Goal: Download file/media

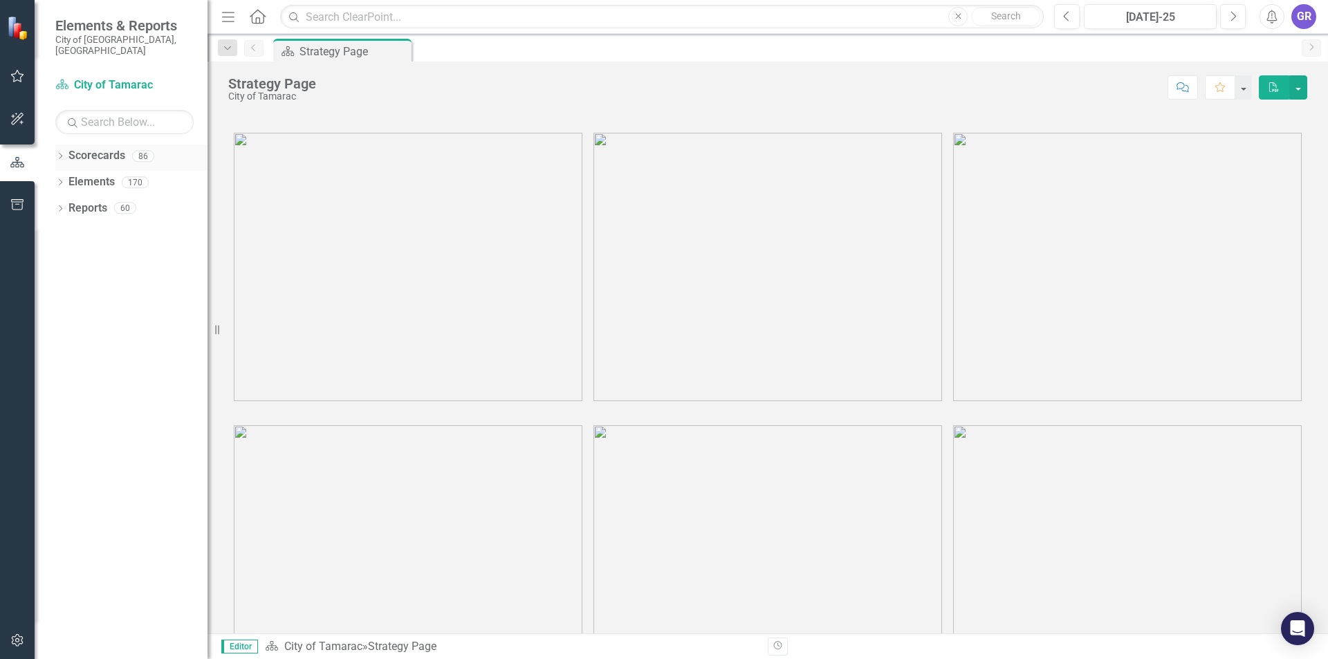
click at [63, 154] on icon "Dropdown" at bounding box center [60, 158] width 10 height 8
click at [64, 178] on icon "Dropdown" at bounding box center [67, 182] width 10 height 8
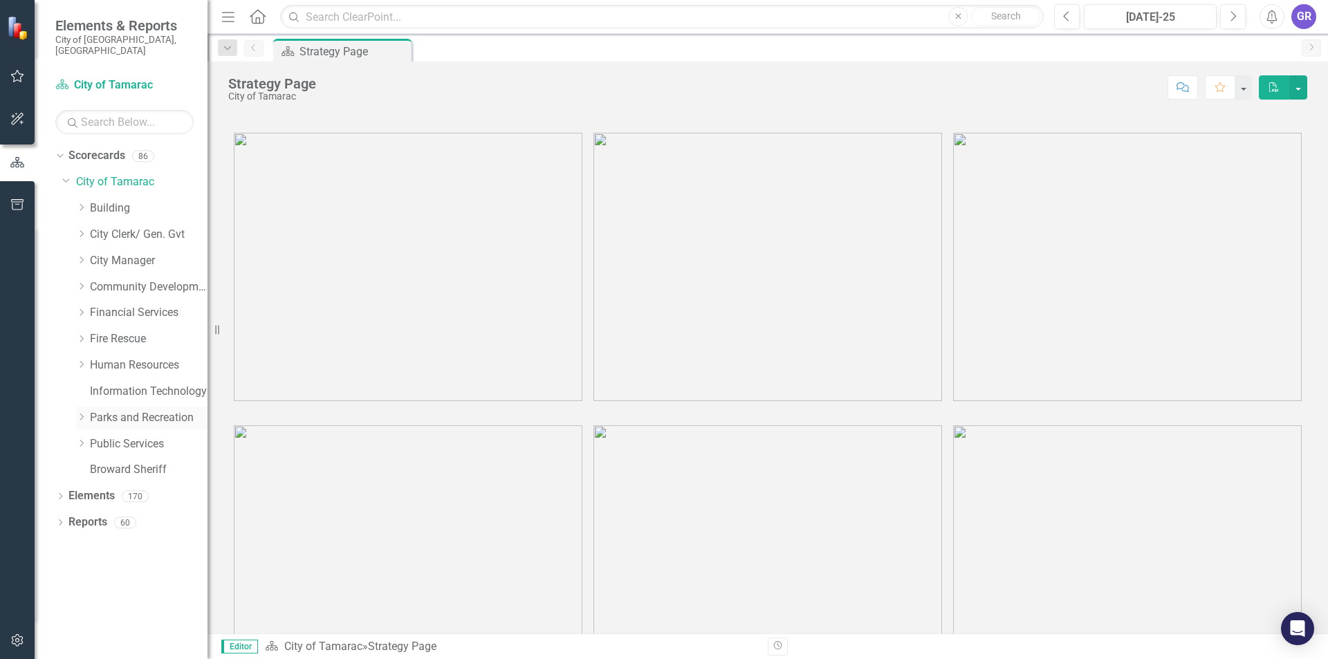
click at [82, 413] on icon "Dropdown" at bounding box center [81, 417] width 10 height 8
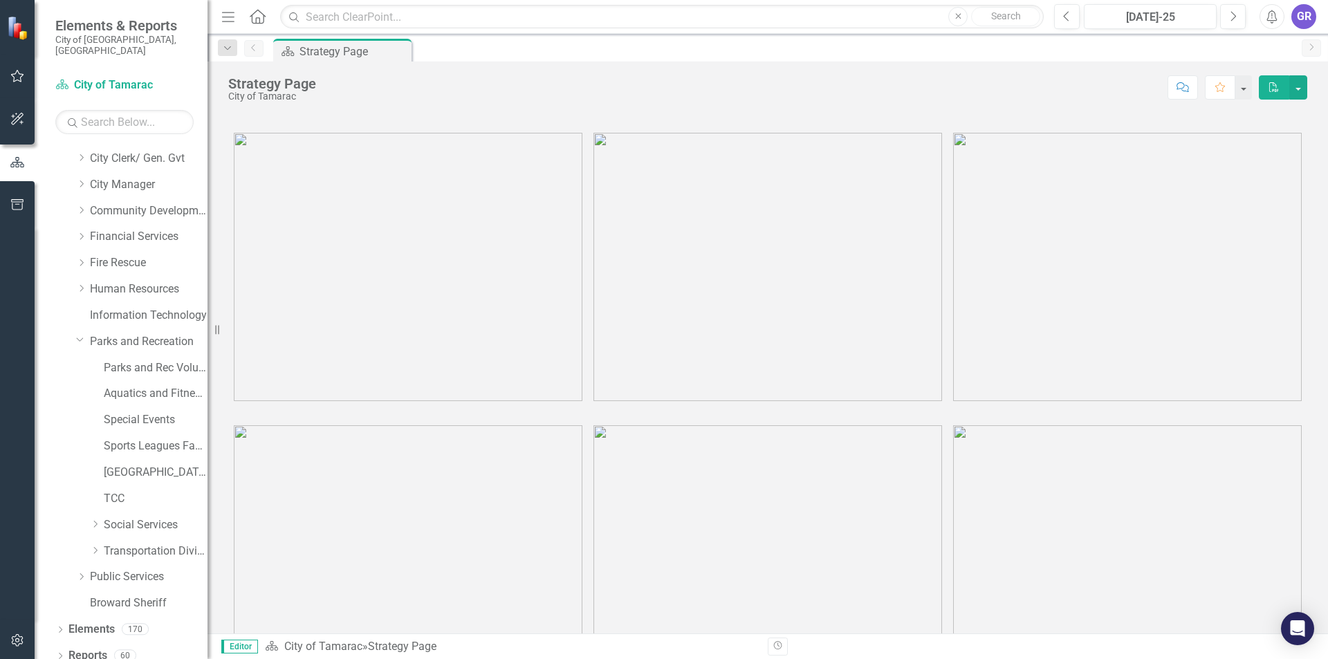
scroll to position [93, 0]
click at [63, 653] on icon "Dropdown" at bounding box center [60, 657] width 10 height 8
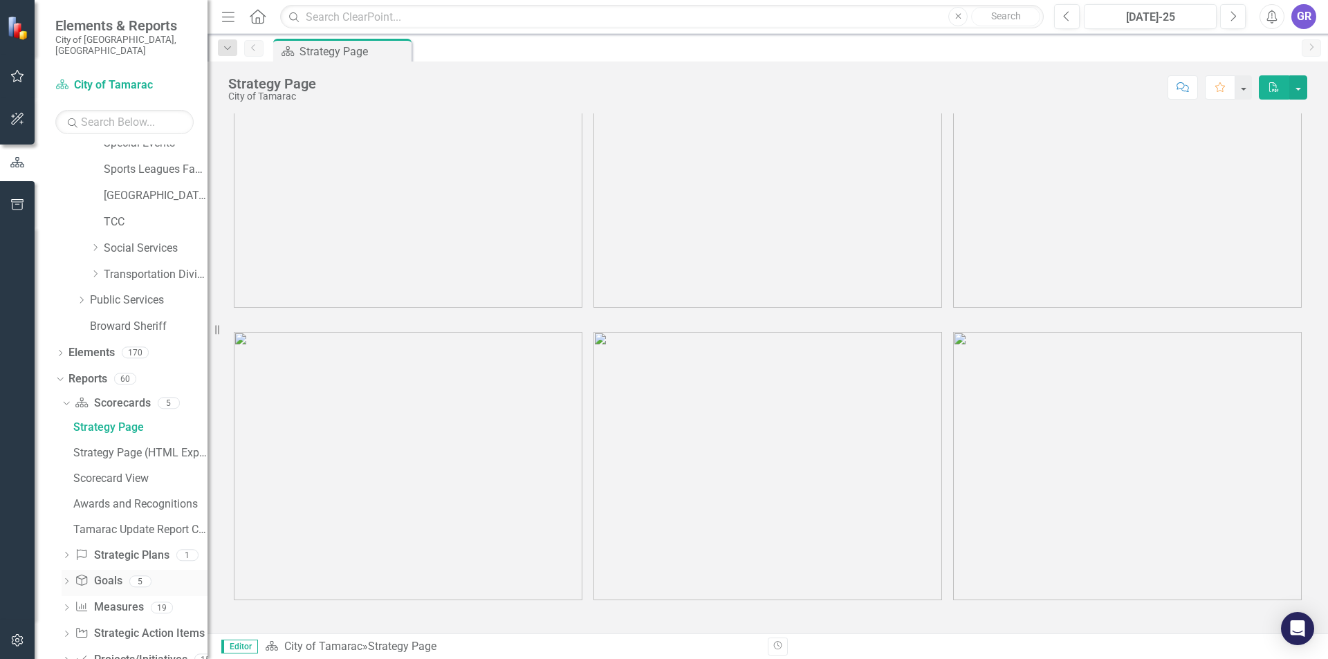
scroll to position [378, 0]
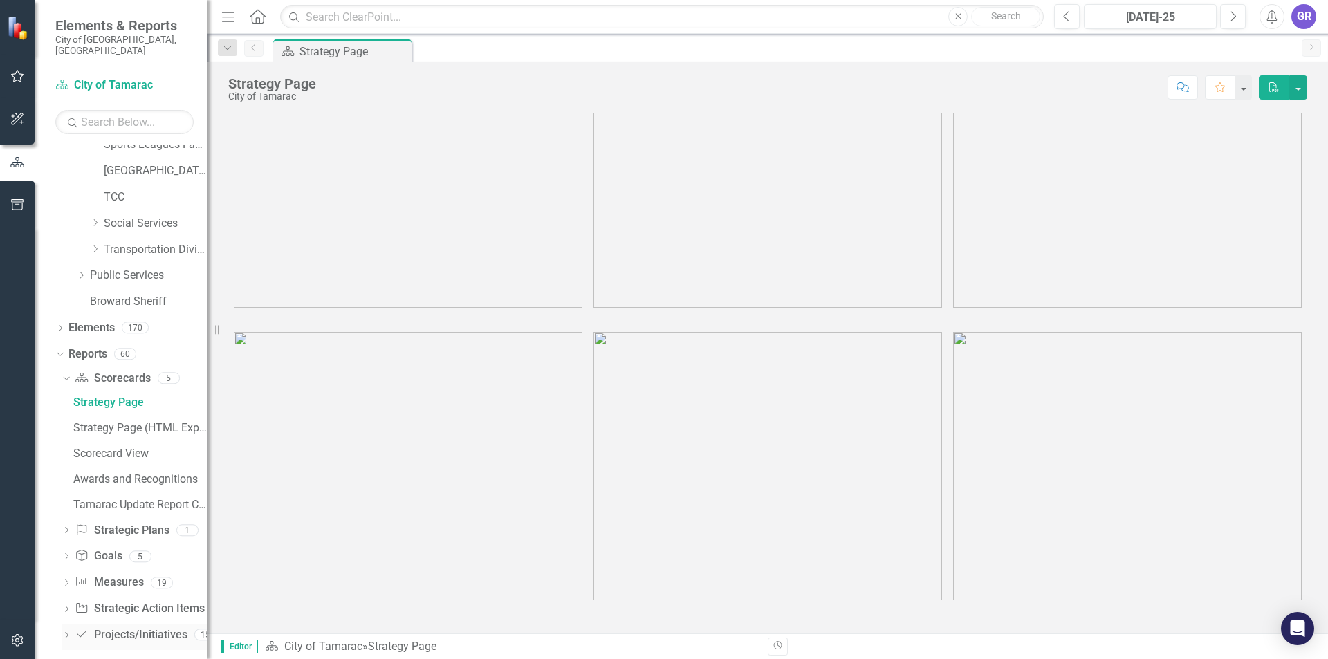
click at [70, 633] on icon "Dropdown" at bounding box center [67, 637] width 10 height 8
click at [68, 503] on icon "Dropdown" at bounding box center [65, 508] width 8 height 10
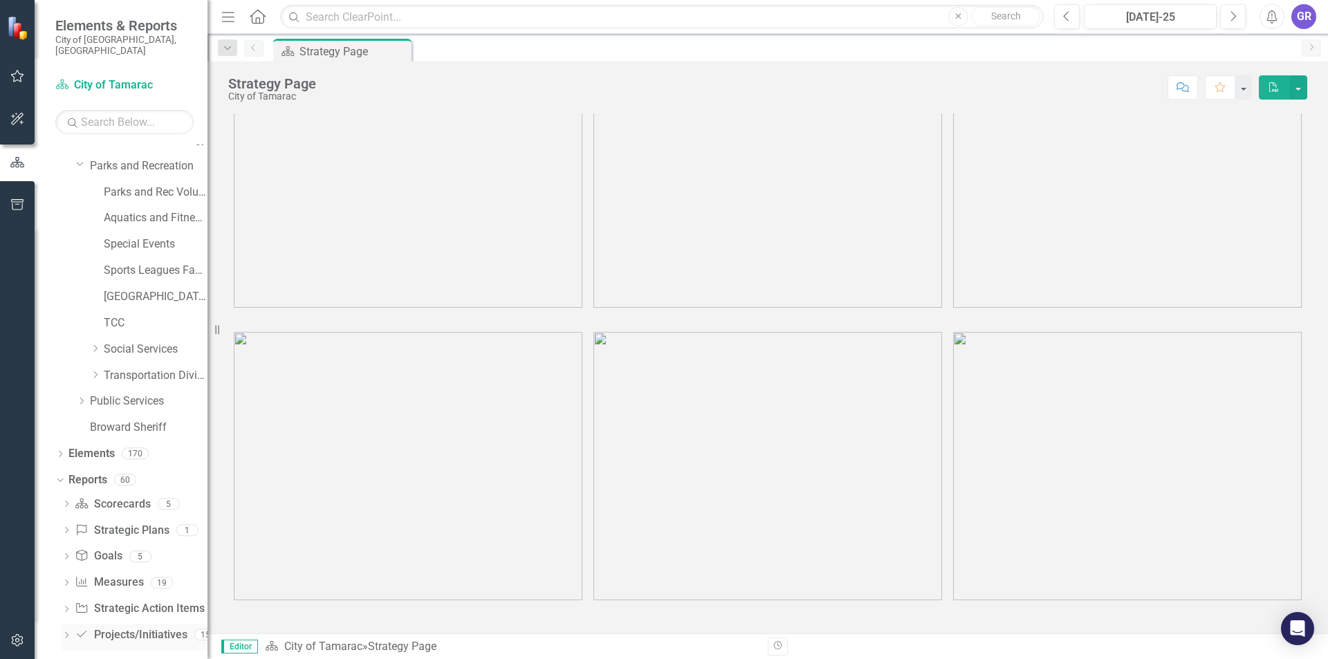
click at [67, 633] on icon "Dropdown" at bounding box center [67, 637] width 10 height 8
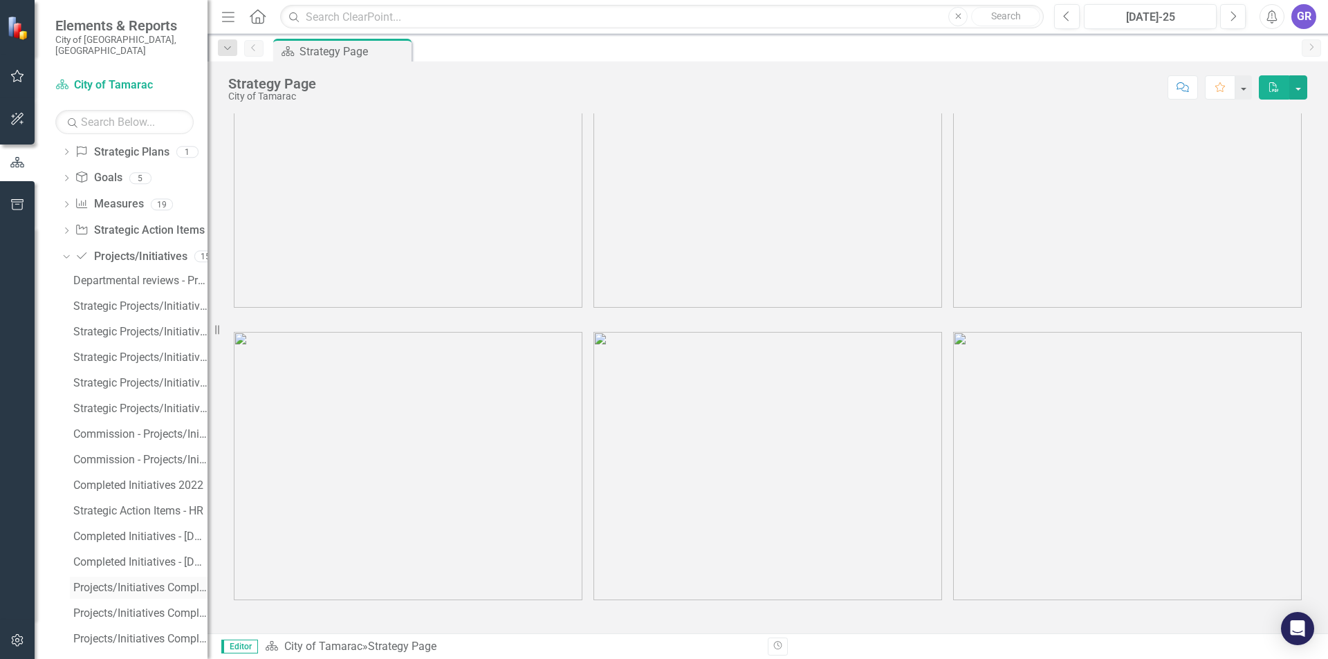
scroll to position [633, 0]
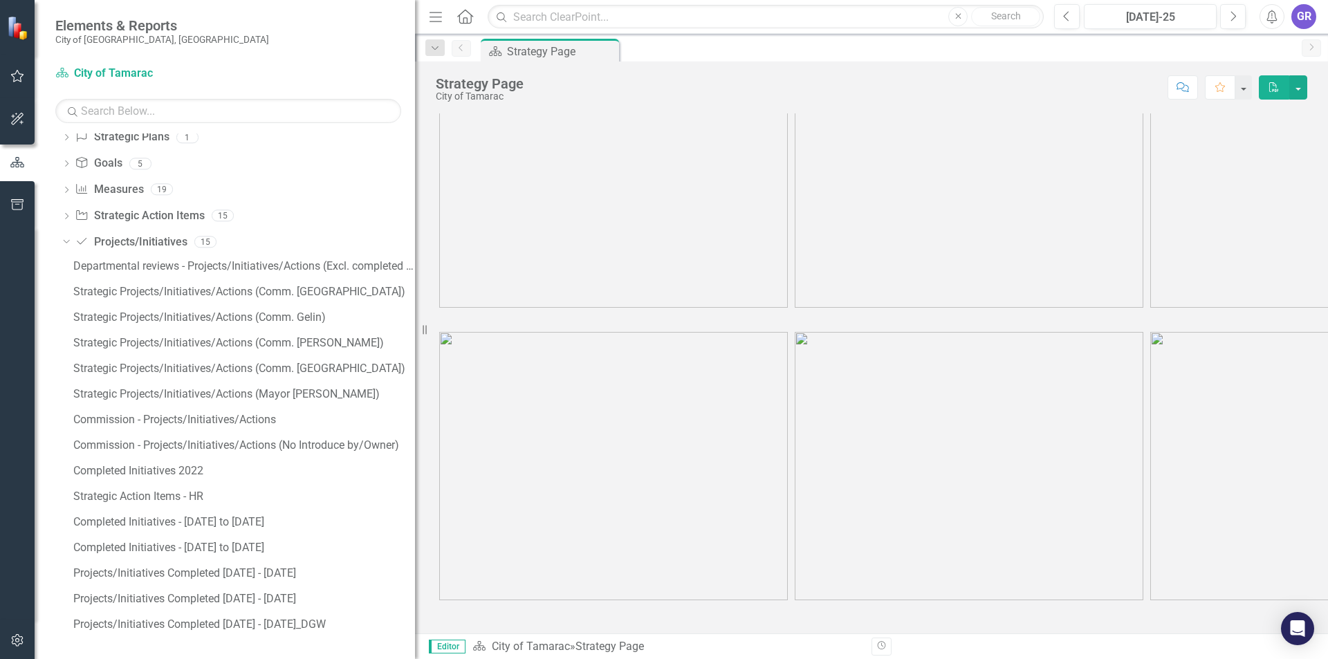
drag, startPoint x: 210, startPoint y: 352, endPoint x: 456, endPoint y: 346, distance: 246.9
click at [456, 346] on div "Elements & Reports City of Tamarac, FL Scorecard City of Tamarac Search Dropdow…" at bounding box center [664, 329] width 1328 height 659
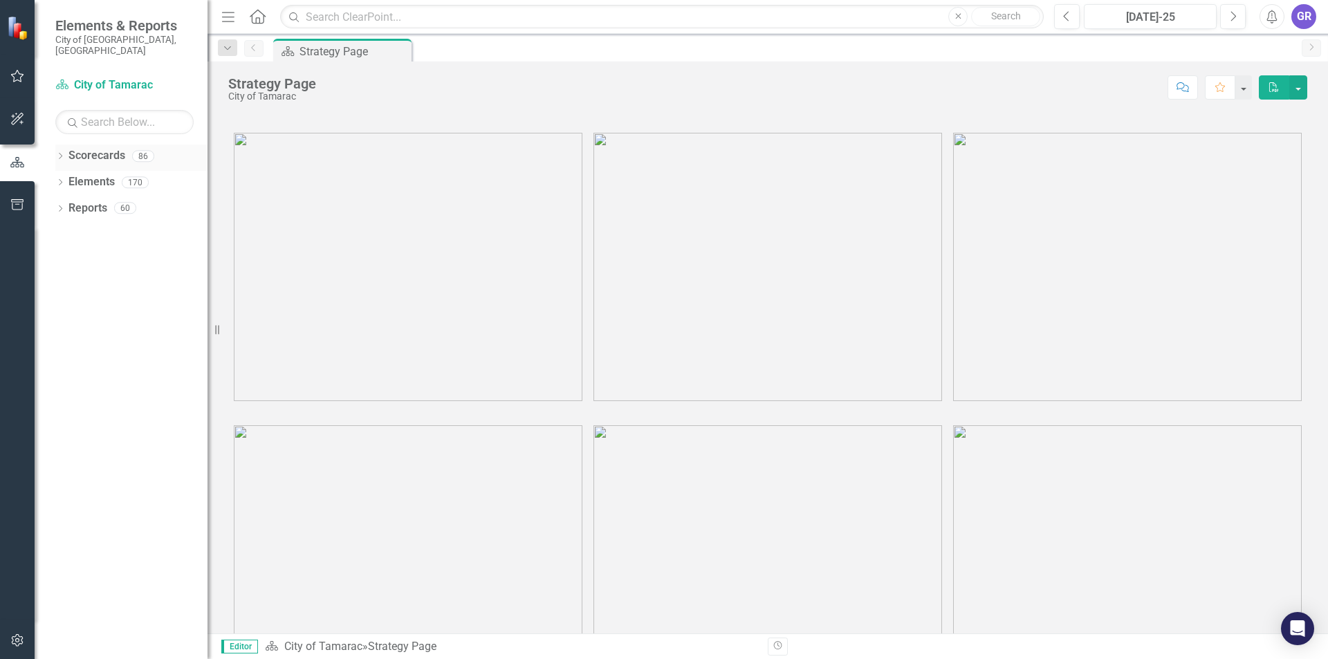
click at [64, 154] on icon "Dropdown" at bounding box center [60, 158] width 10 height 8
click at [73, 178] on icon "Dropdown" at bounding box center [67, 182] width 10 height 8
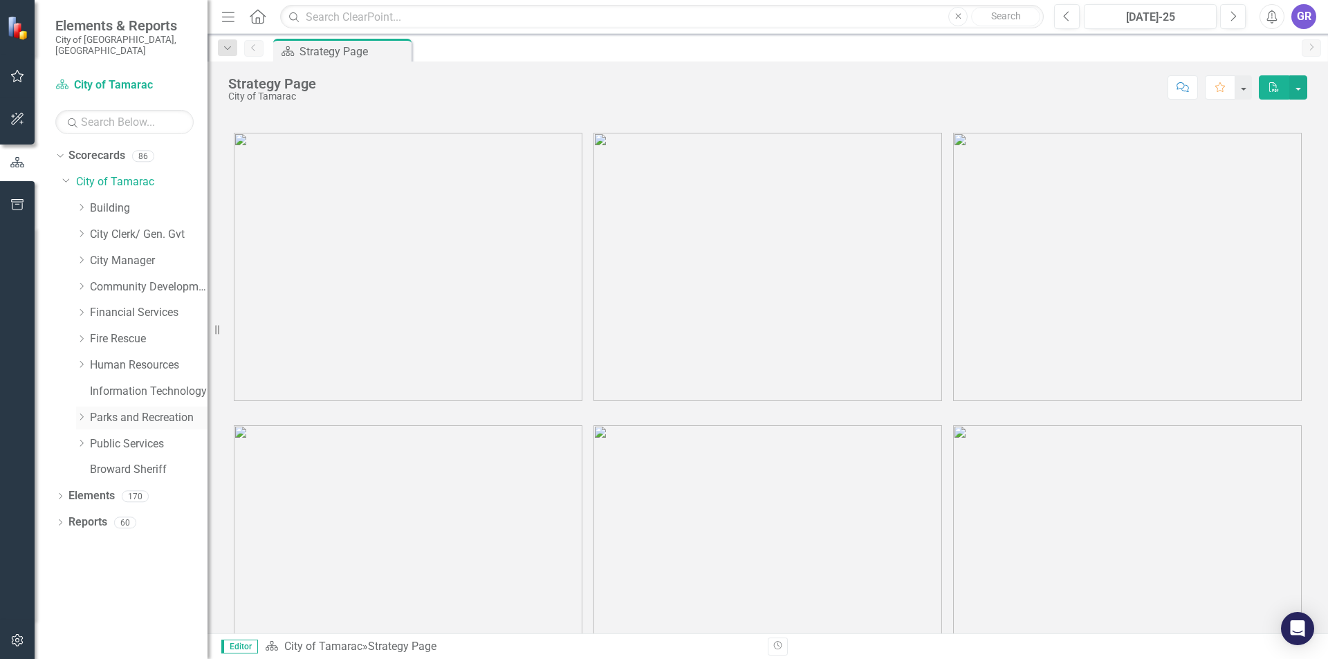
click at [97, 410] on link "Parks and Recreation" at bounding box center [149, 418] width 118 height 16
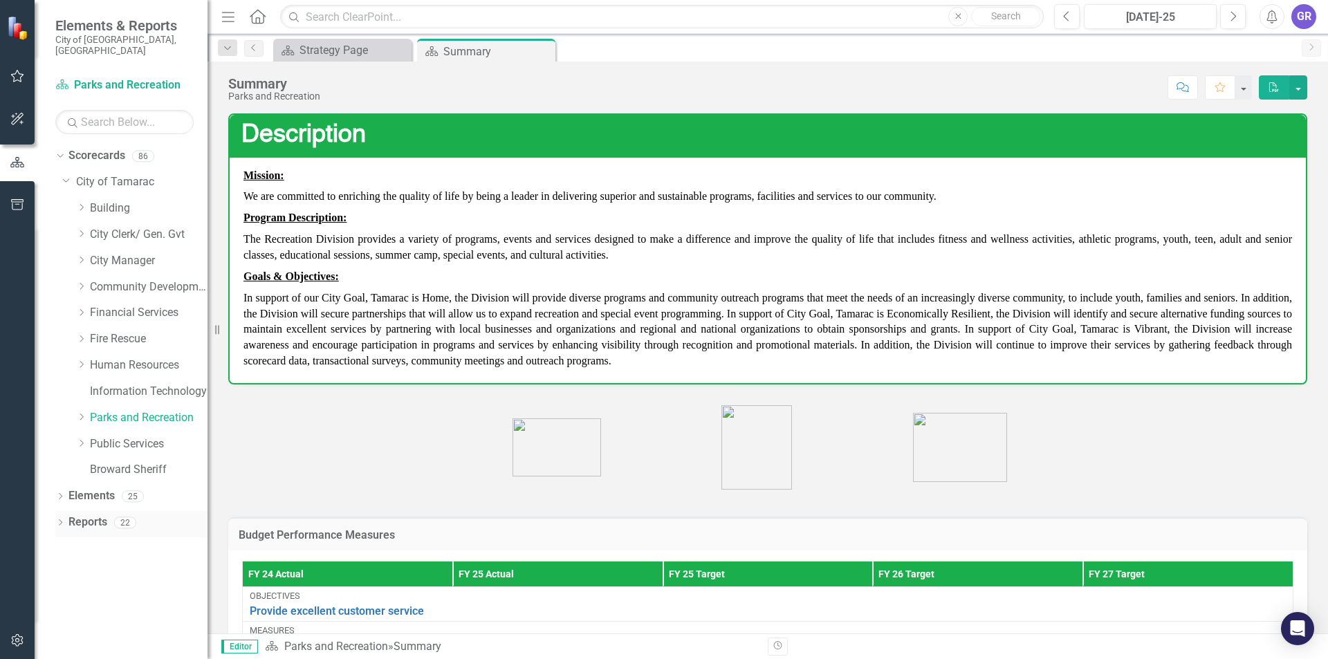
click at [64, 520] on icon "Dropdown" at bounding box center [60, 524] width 10 height 8
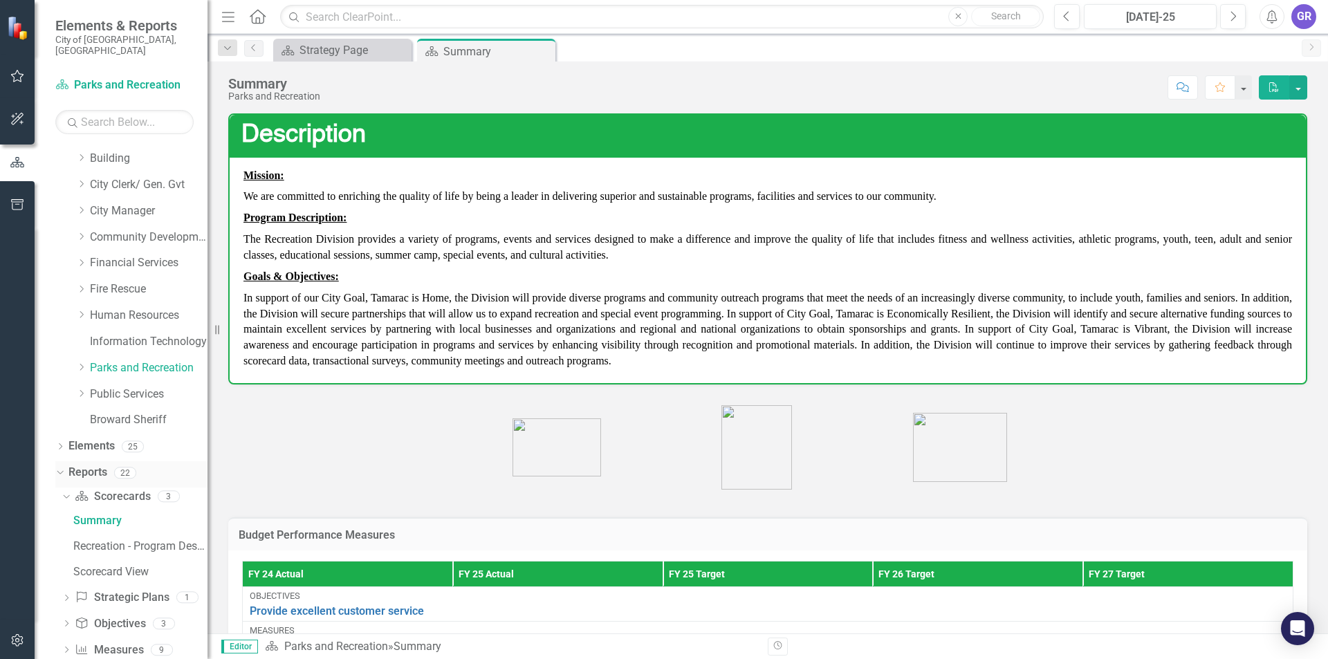
scroll to position [118, 0]
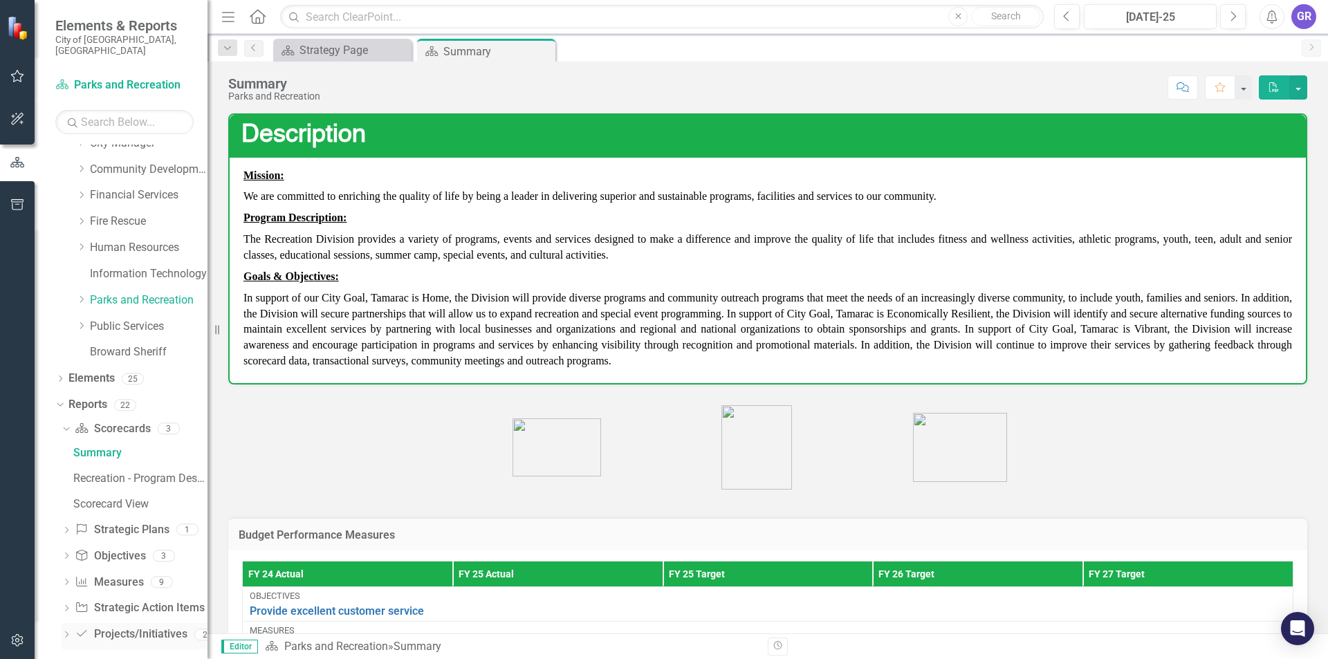
click at [70, 632] on icon "Dropdown" at bounding box center [67, 636] width 10 height 8
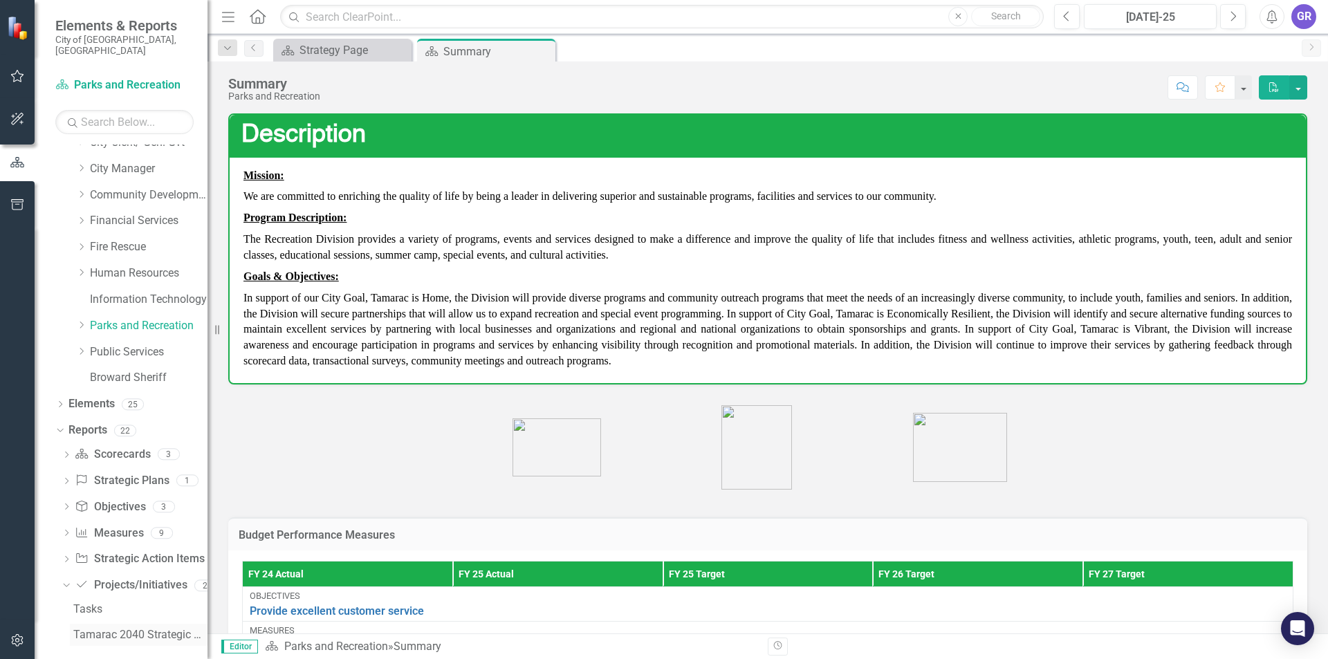
click at [104, 629] on div "Tamarac 2040 Strategic Plan - Departmental Action Plan" at bounding box center [140, 635] width 134 height 12
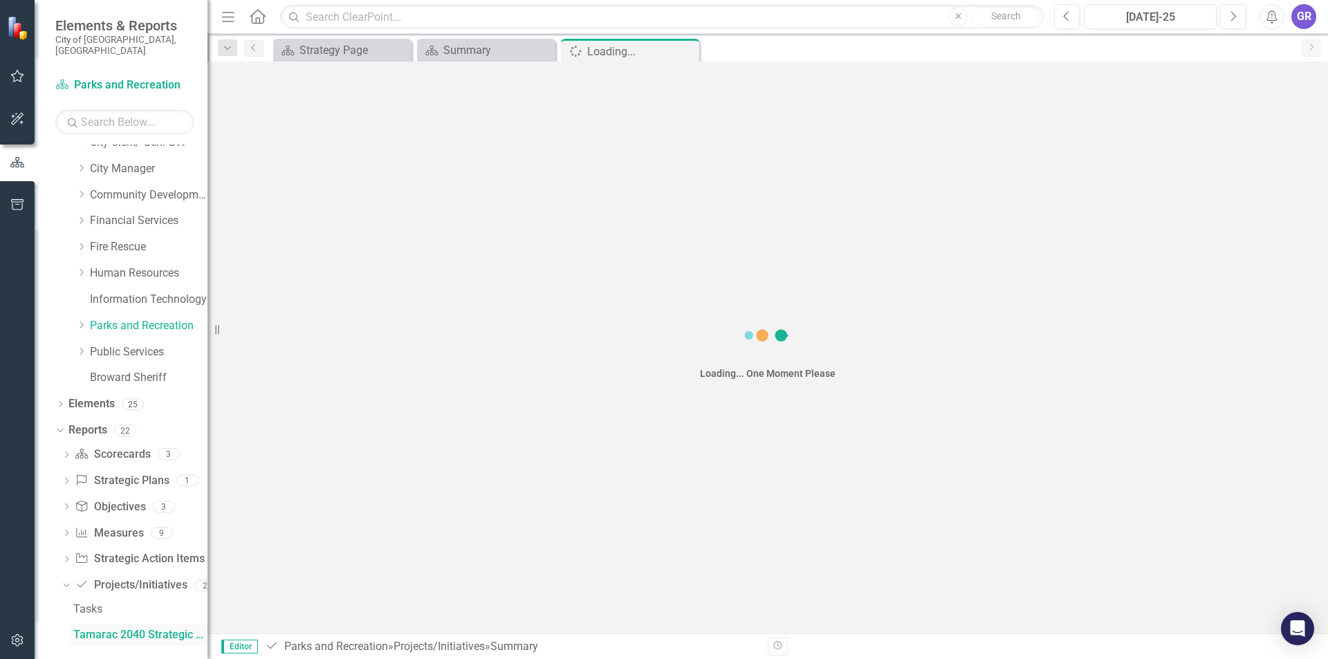
scroll to position [68, 0]
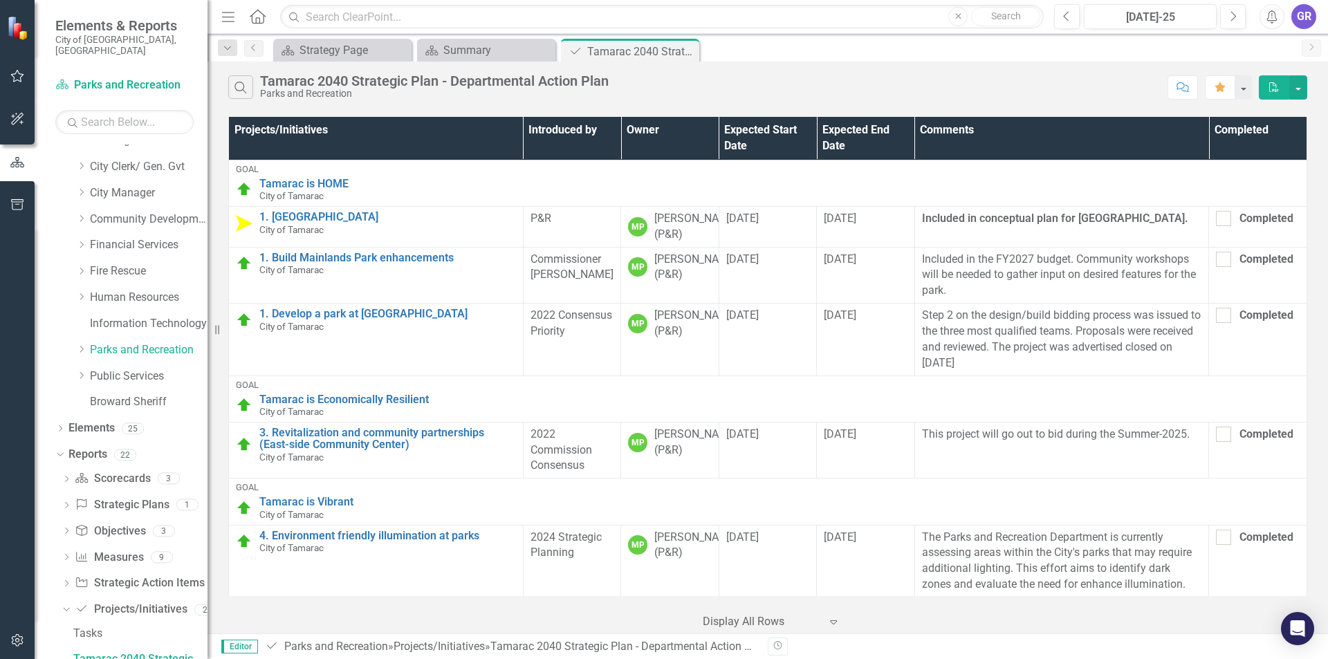
click at [1270, 86] on icon "PDF" at bounding box center [1274, 87] width 12 height 10
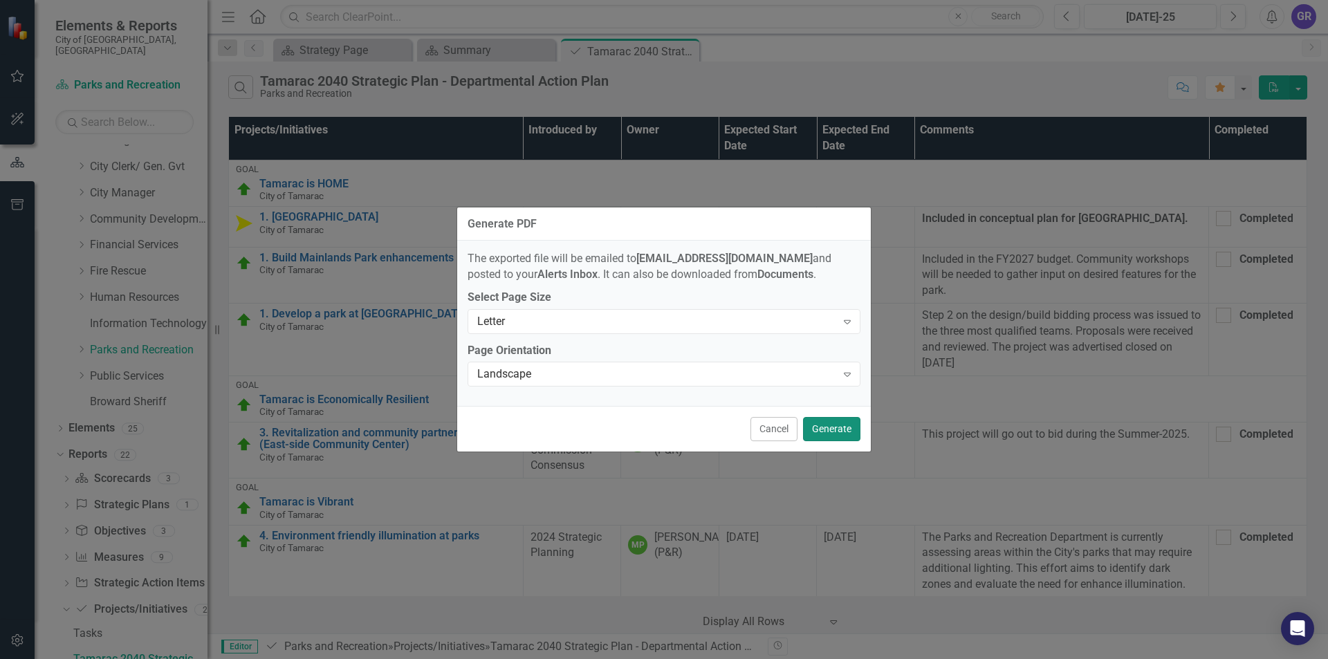
click at [840, 425] on button "Generate" at bounding box center [831, 429] width 57 height 24
